Goal: Task Accomplishment & Management: Manage account settings

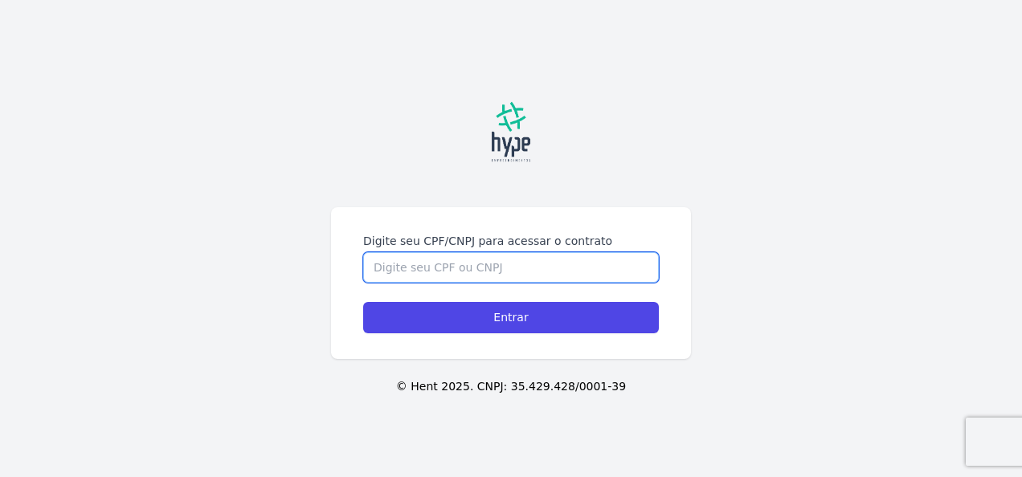
click at [530, 263] on input "Digite seu CPF/CNPJ para acessar o contrato" at bounding box center [511, 267] width 296 height 31
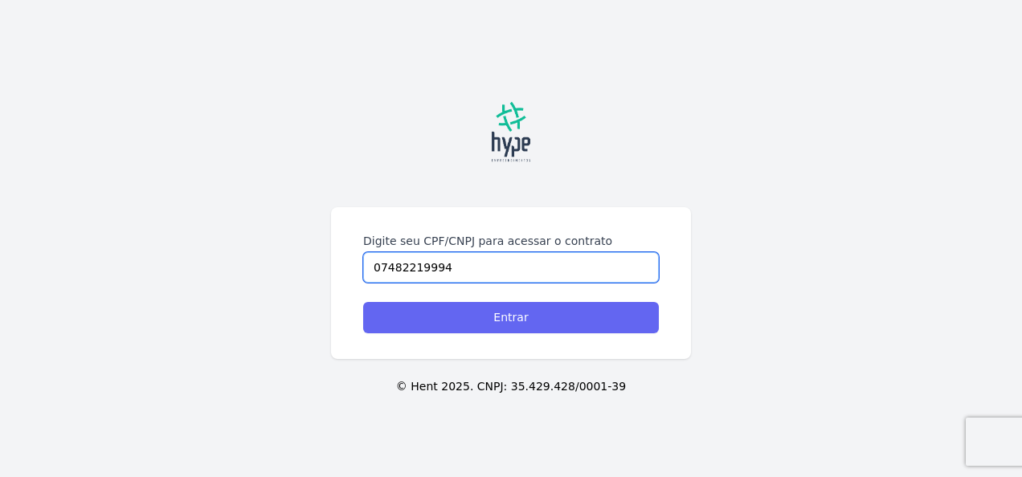
type input "07482219994"
click at [500, 325] on input "Entrar" at bounding box center [511, 317] width 296 height 31
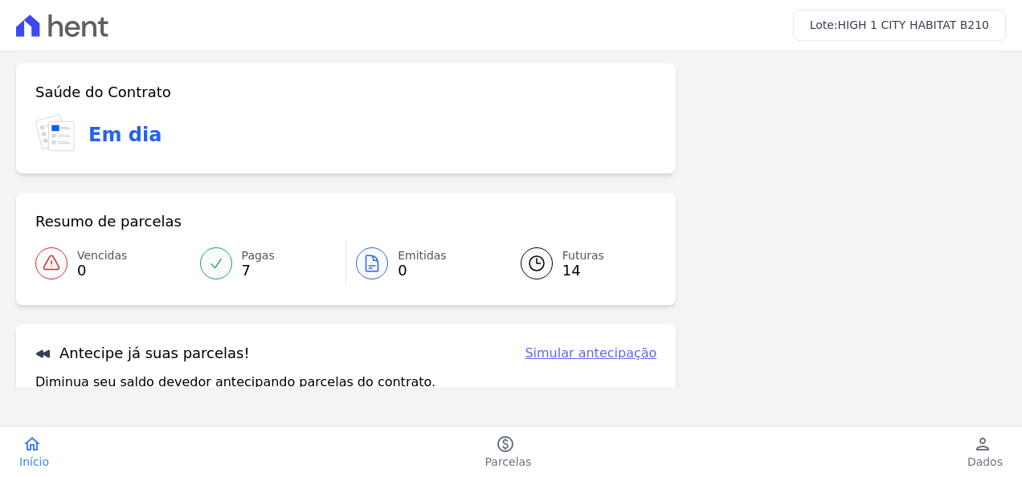
scroll to position [80, 0]
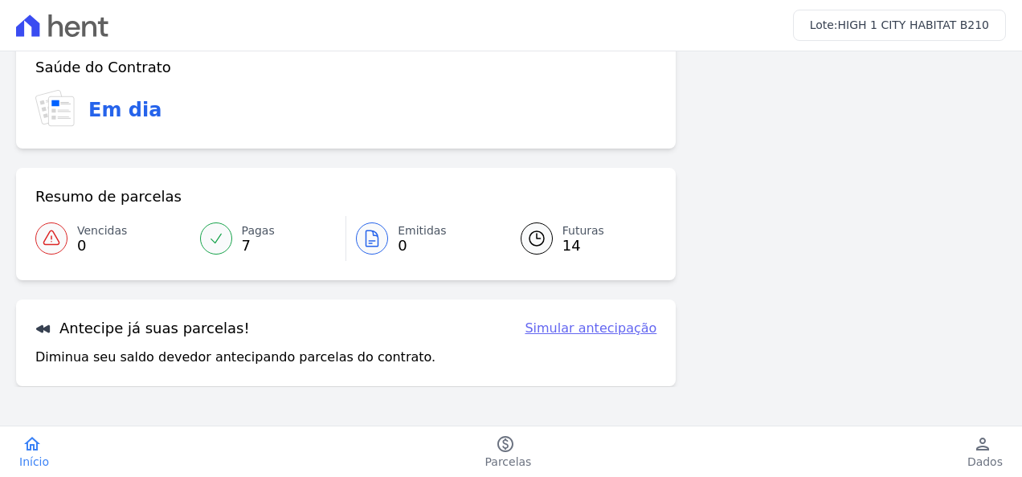
click at [538, 240] on icon at bounding box center [536, 238] width 19 height 19
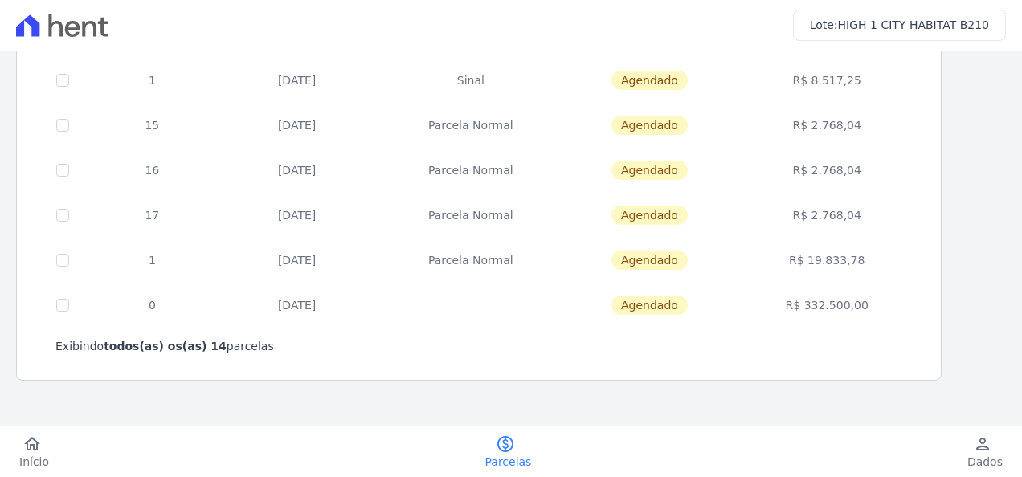
scroll to position [519, 0]
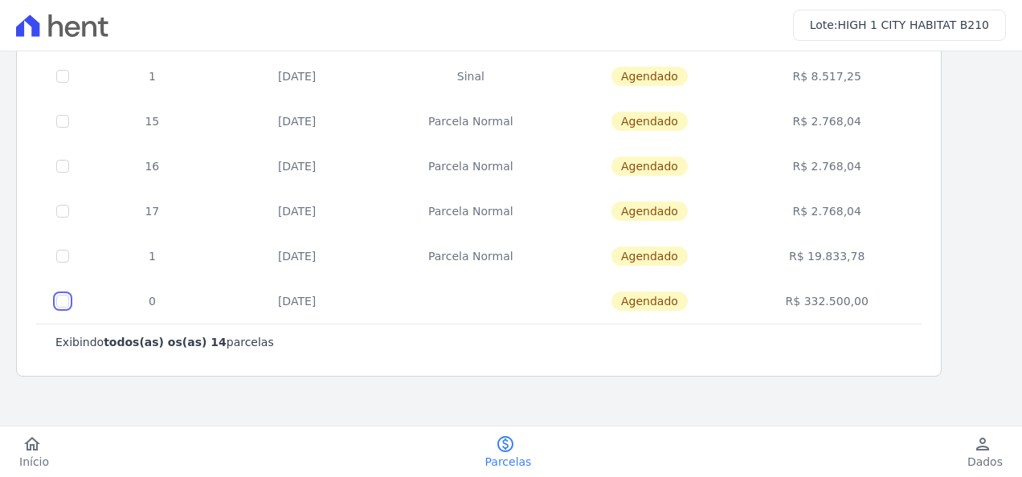
click at [63, 296] on input "checkbox" at bounding box center [62, 301] width 13 height 13
checkbox input "true"
click at [63, 296] on input "checkbox" at bounding box center [62, 301] width 13 height 13
checkbox input "false"
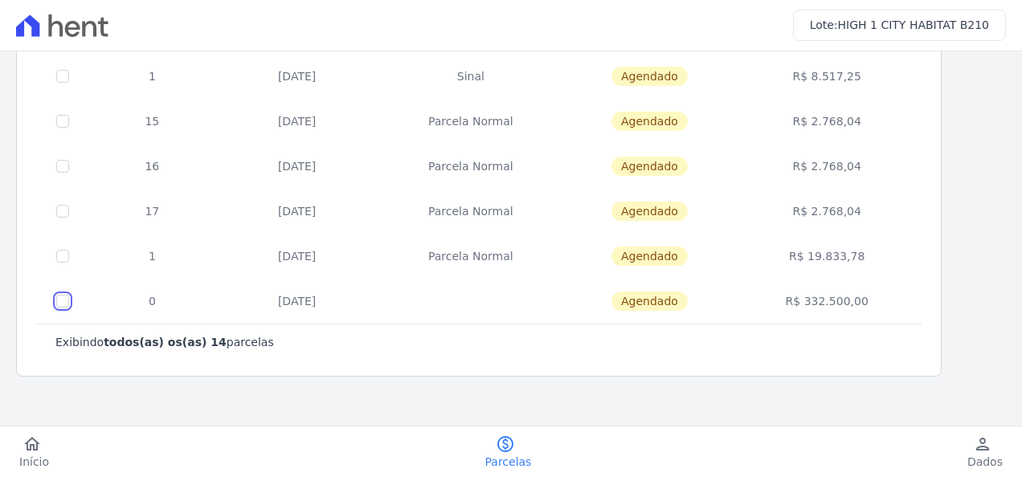
checkbox input "false"
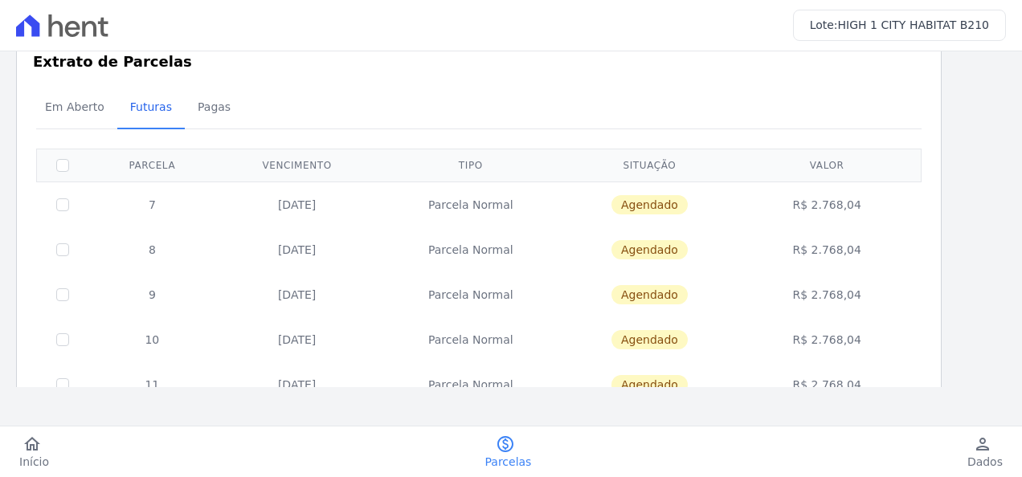
scroll to position [0, 0]
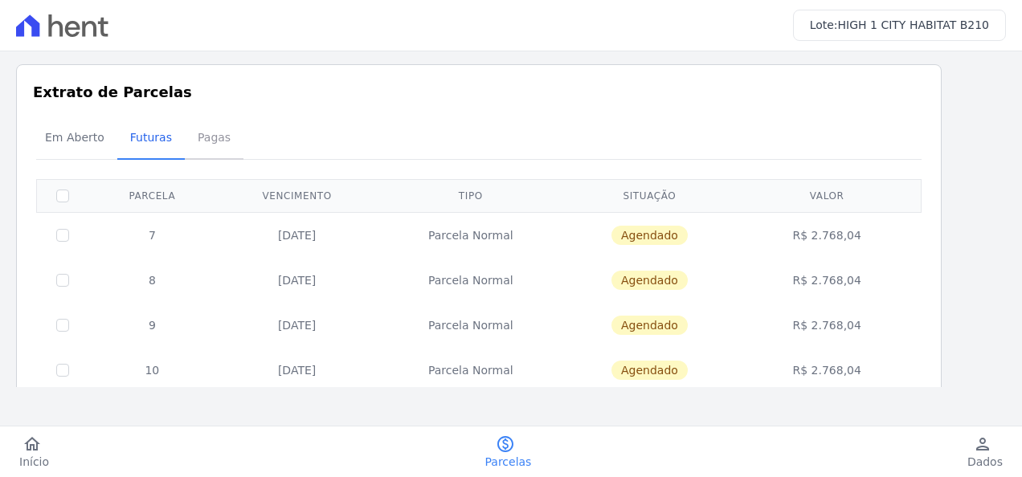
click at [194, 137] on span "Pagas" at bounding box center [214, 137] width 52 height 32
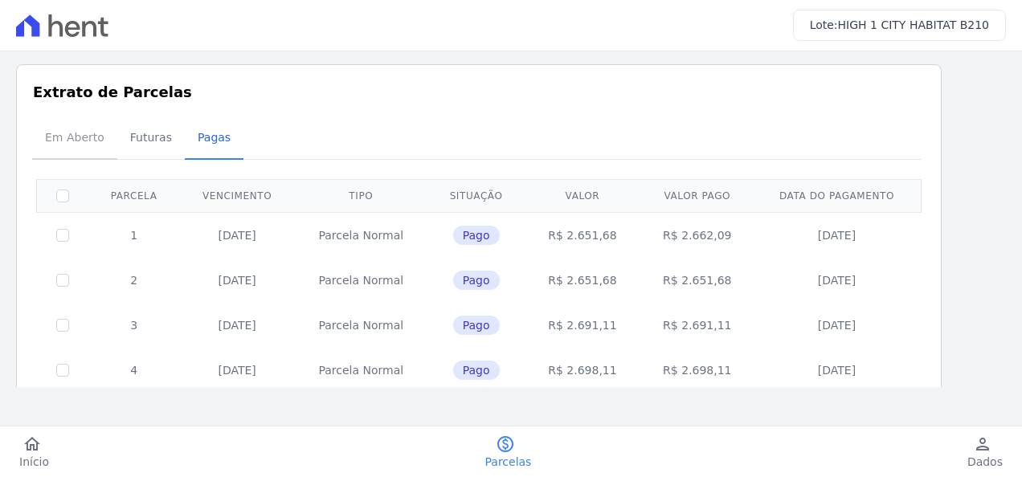
click at [63, 137] on span "Em Aberto" at bounding box center [74, 137] width 79 height 32
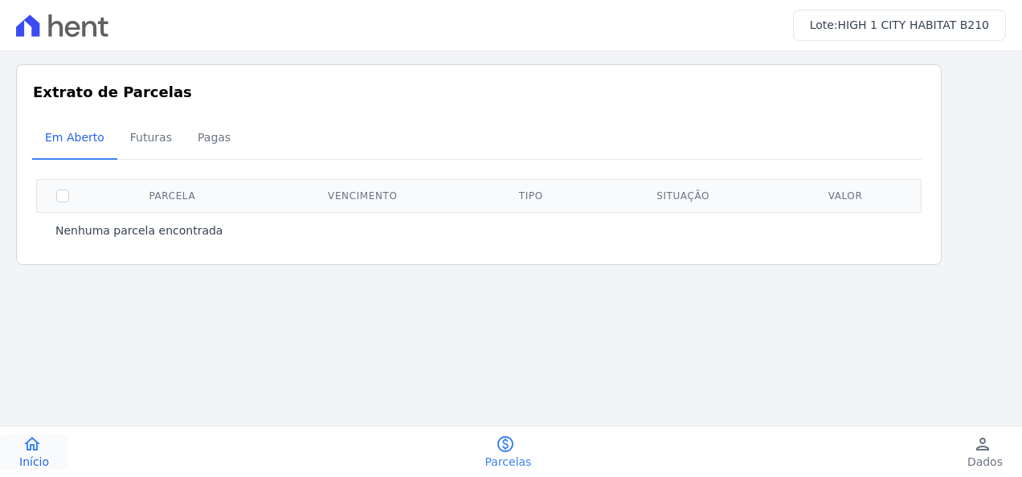
click at [37, 452] on icon "home" at bounding box center [31, 444] width 19 height 19
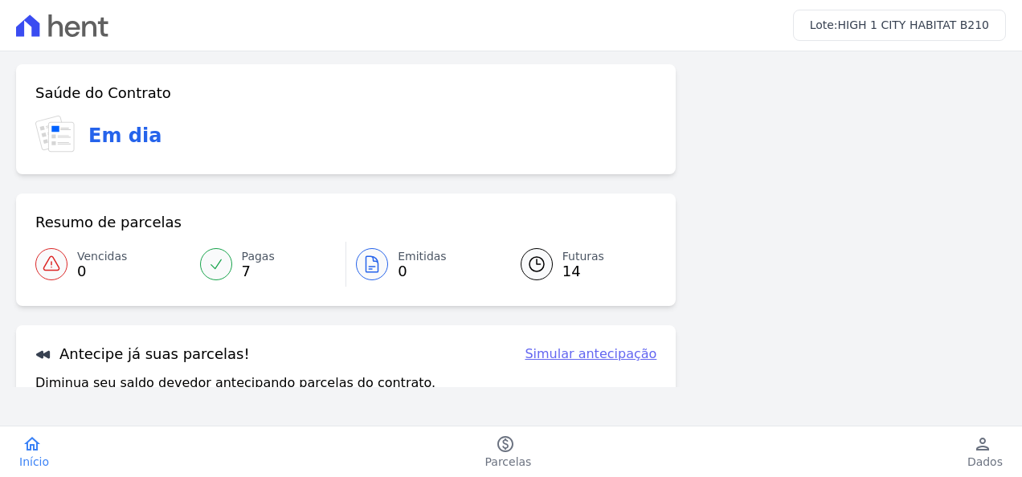
click at [87, 136] on div "Em dia" at bounding box center [345, 135] width 621 height 39
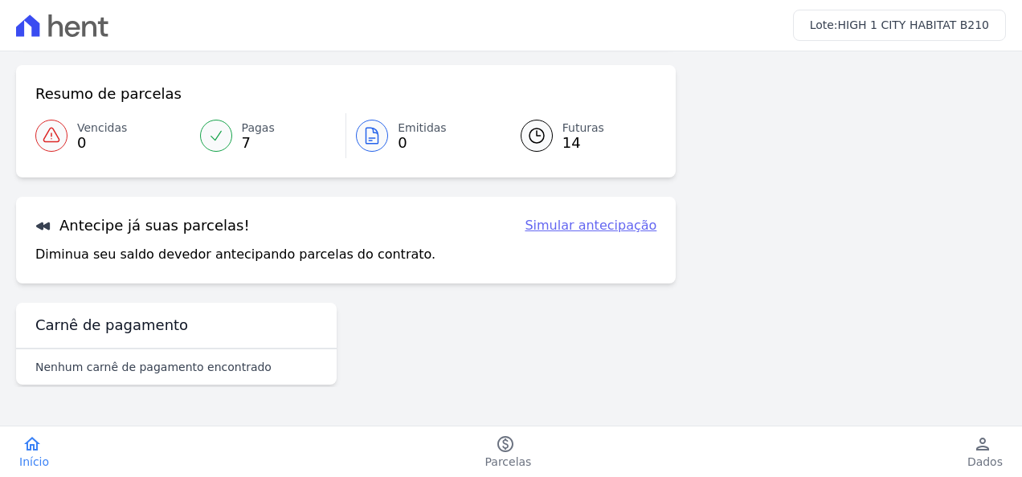
scroll to position [152, 0]
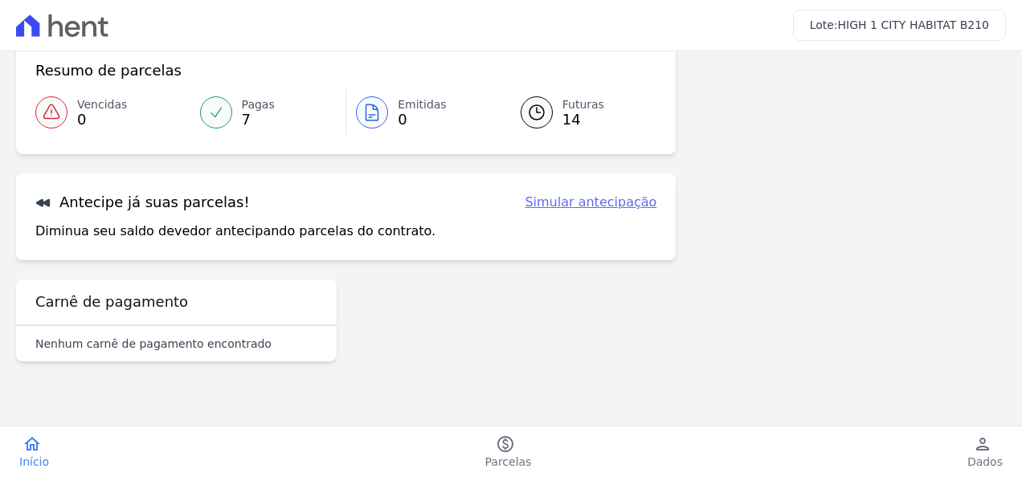
click at [589, 206] on link "Simular antecipação" at bounding box center [591, 202] width 132 height 19
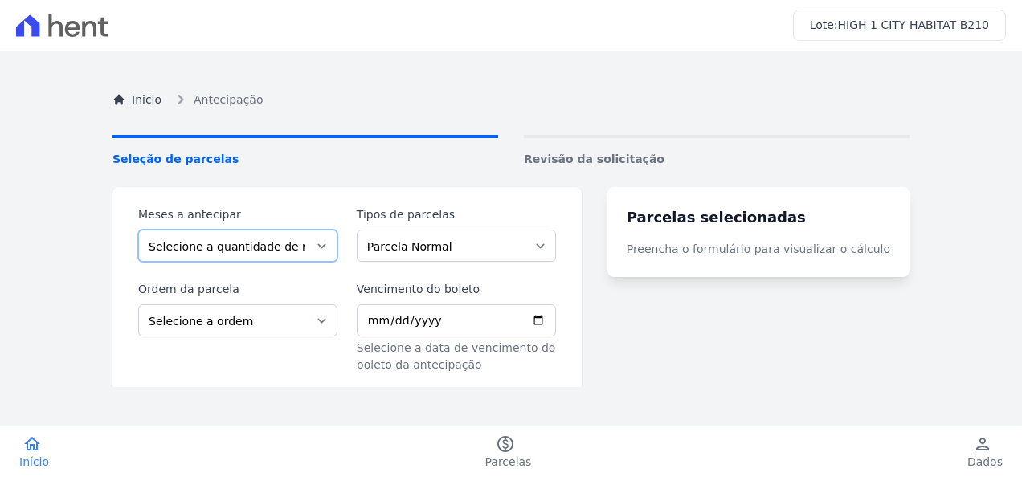
click at [325, 248] on select "Selecione a quantidade de meses a antecipar 1 2 3 4 5 6 7 8 9 10 11" at bounding box center [237, 246] width 199 height 32
select select "11"
click at [138, 230] on select "Selecione a quantidade de meses a antecipar 1 2 3 4 5 6 7 8 9 10 11" at bounding box center [237, 246] width 199 height 32
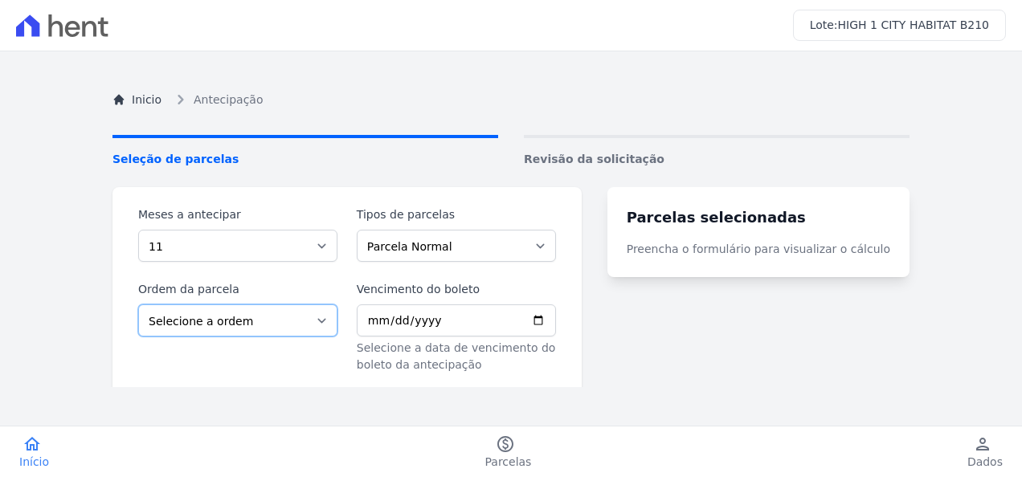
click at [334, 322] on select "Selecione a ordem Últimas parcelas Primeiras parcelas" at bounding box center [237, 321] width 199 height 32
select select "ending"
click at [138, 305] on select "Selecione a ordem Últimas parcelas Primeiras parcelas" at bounding box center [237, 321] width 199 height 32
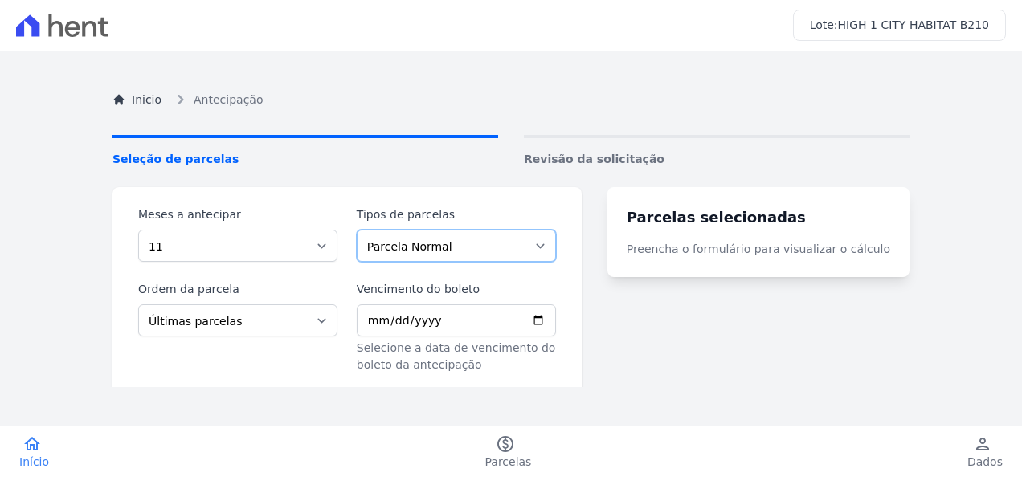
click at [555, 238] on select "Parcela Normal Sinal [PERSON_NAME]" at bounding box center [456, 246] width 199 height 32
click at [54, 18] on icon at bounding box center [62, 25] width 92 height 22
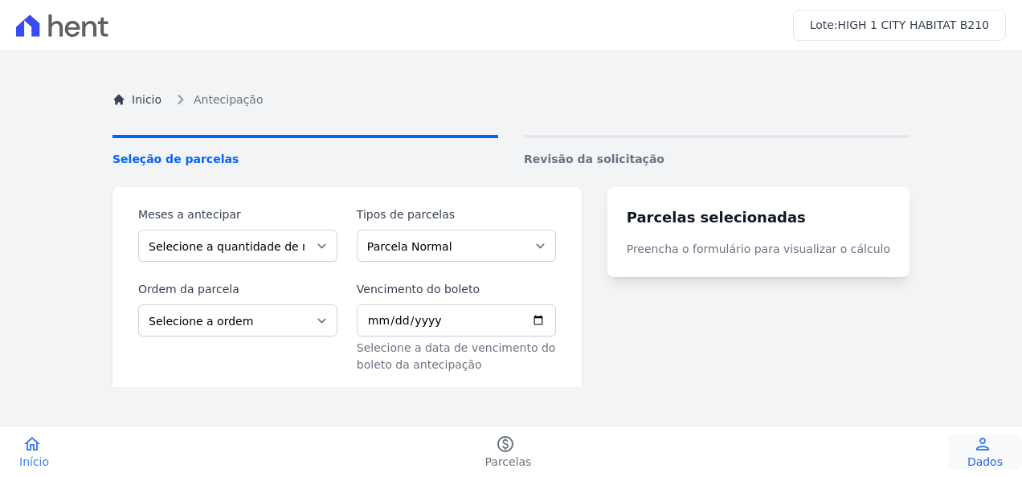
click at [980, 458] on span "Dados" at bounding box center [984, 462] width 35 height 16
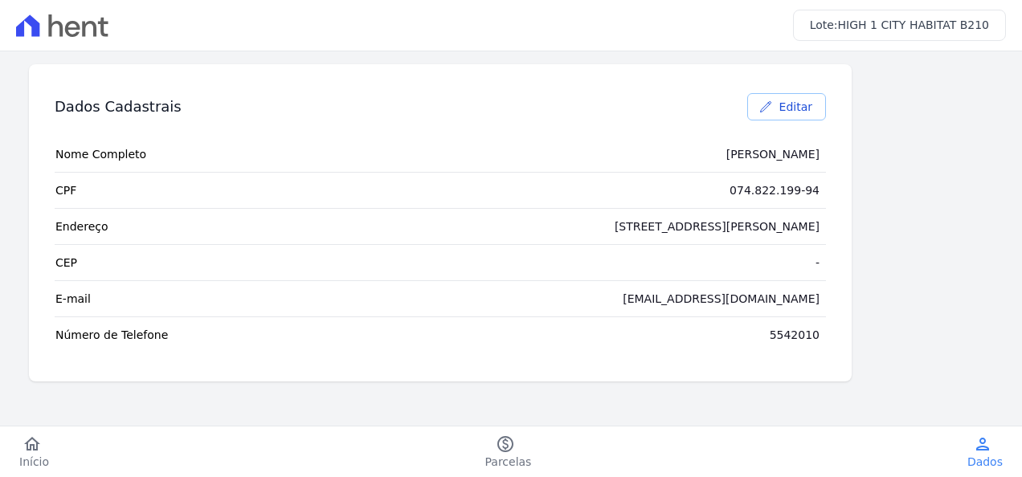
click at [785, 107] on span "Editar" at bounding box center [795, 107] width 33 height 16
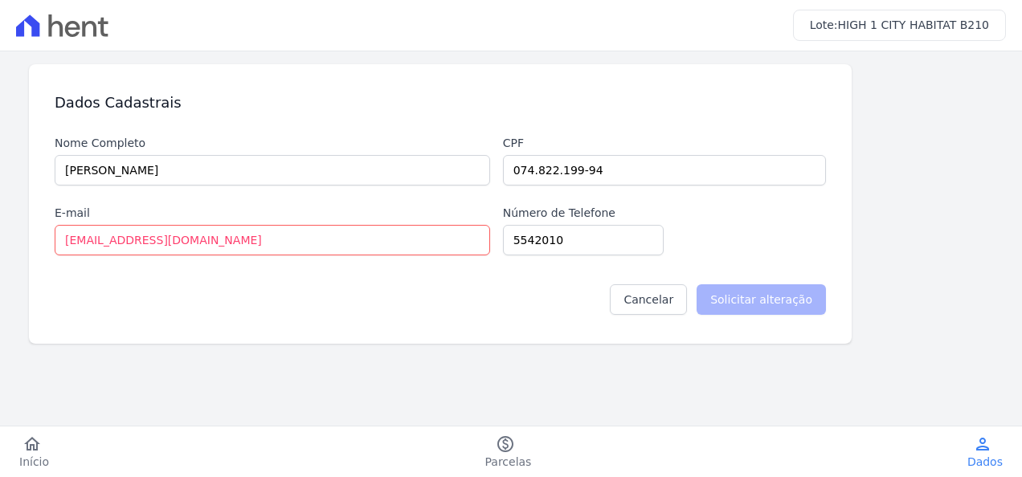
click at [152, 216] on label "E-mail" at bounding box center [273, 213] width 436 height 17
click at [152, 225] on input "[EMAIL_ADDRESS][DOMAIN_NAME]" at bounding box center [273, 240] width 436 height 31
click at [276, 276] on div "Cancelar Solicitar alteração" at bounding box center [440, 294] width 771 height 76
click at [100, 225] on input "[EMAIL_ADDRESS][DOMAIN_NAME]" at bounding box center [273, 240] width 436 height 31
click at [72, 235] on input "[EMAIL_ADDRESS][DOMAIN_NAME]" at bounding box center [273, 240] width 436 height 31
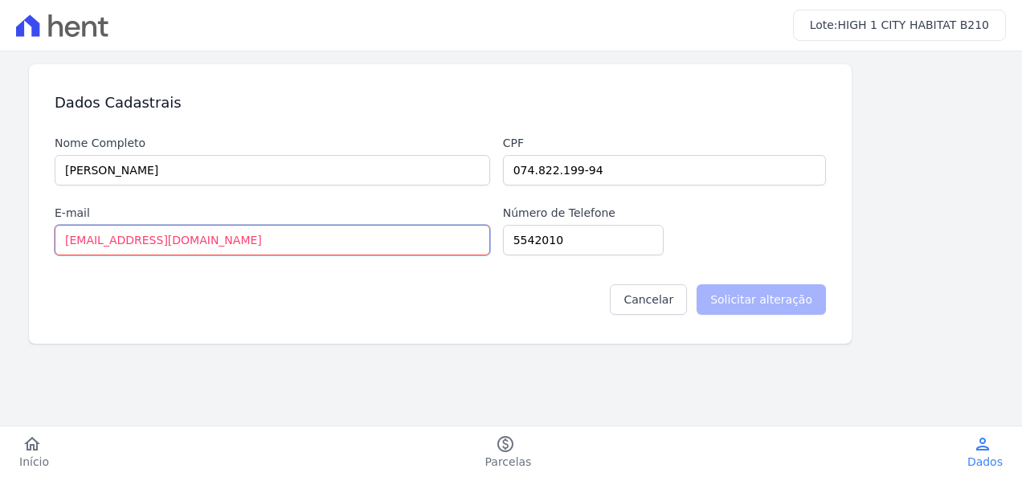
click at [66, 238] on input "[EMAIL_ADDRESS][DOMAIN_NAME]" at bounding box center [273, 240] width 436 height 31
click at [554, 236] on input "5542010" at bounding box center [583, 240] width 161 height 31
click at [310, 231] on input "[EMAIL_ADDRESS][DOMAIN_NAME]" at bounding box center [273, 240] width 436 height 31
click at [261, 256] on div "Cancelar Solicitar alteração" at bounding box center [440, 294] width 771 height 76
click at [250, 239] on input "[EMAIL_ADDRESS][DOMAIN_NAME]" at bounding box center [273, 240] width 436 height 31
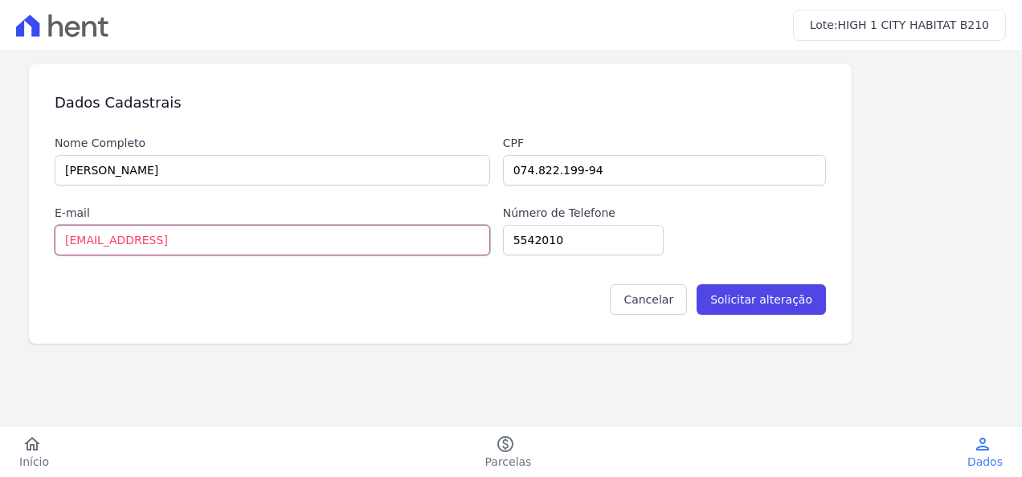
type input "[EMAIL_ADDRESS][DOMAIN_NAME]"
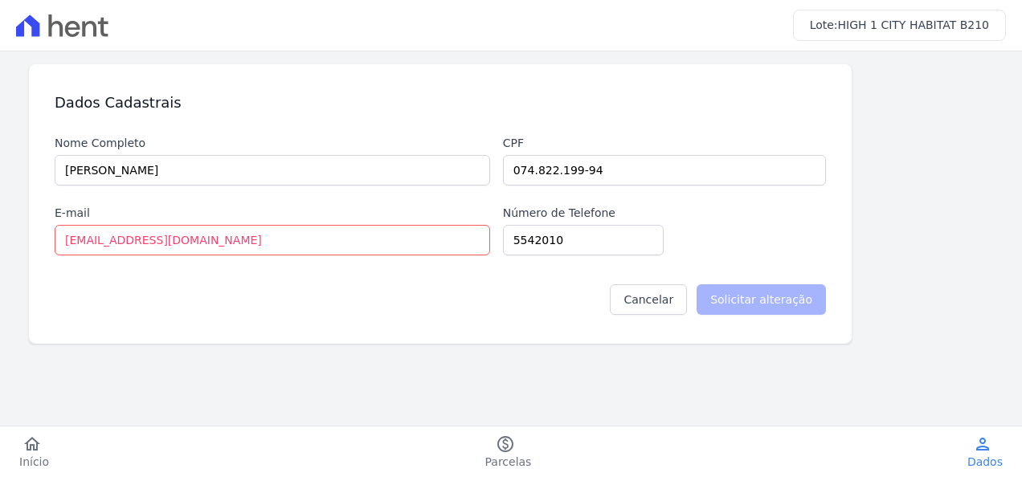
click at [928, 284] on div "Dados Cadastrais Nome Completo Brunna Katyuscia de Almeida Guanaes Cpf 074.822.…" at bounding box center [511, 204] width 990 height 280
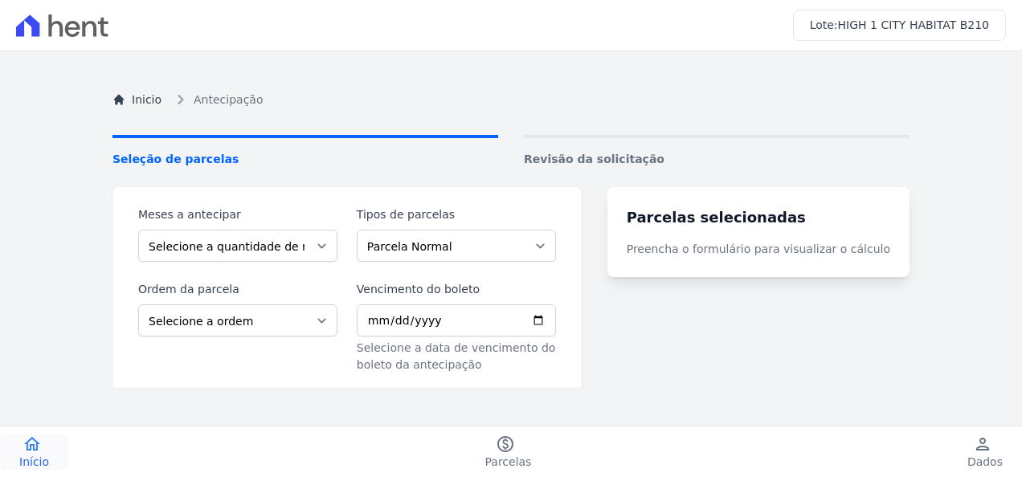
click at [32, 465] on span "Início" at bounding box center [34, 462] width 30 height 16
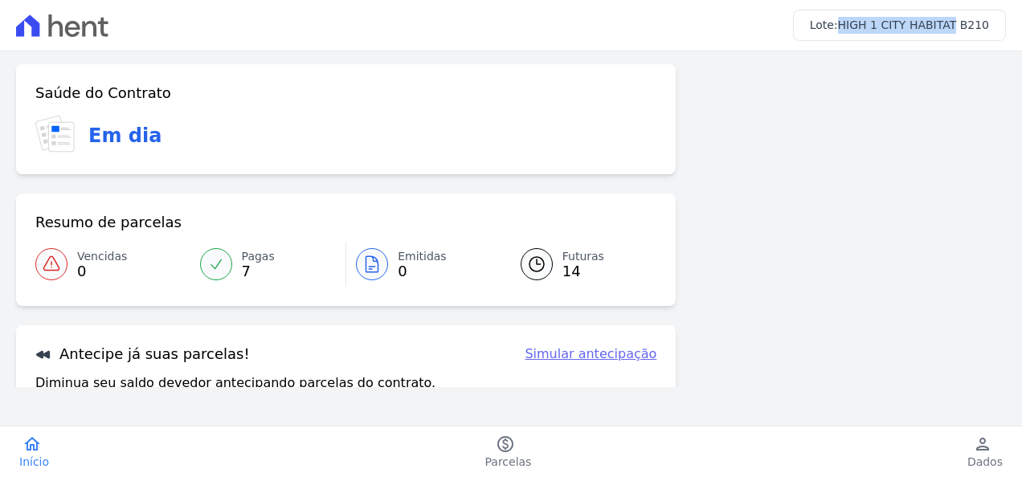
drag, startPoint x: 959, startPoint y: 23, endPoint x: 855, endPoint y: 34, distance: 105.0
click at [855, 34] on div "Lote: HIGH 1 CITY HABITAT B210" at bounding box center [899, 25] width 213 height 31
copy span "HIGH 1 CITY HABITAT"
